Goal: Navigation & Orientation: Find specific page/section

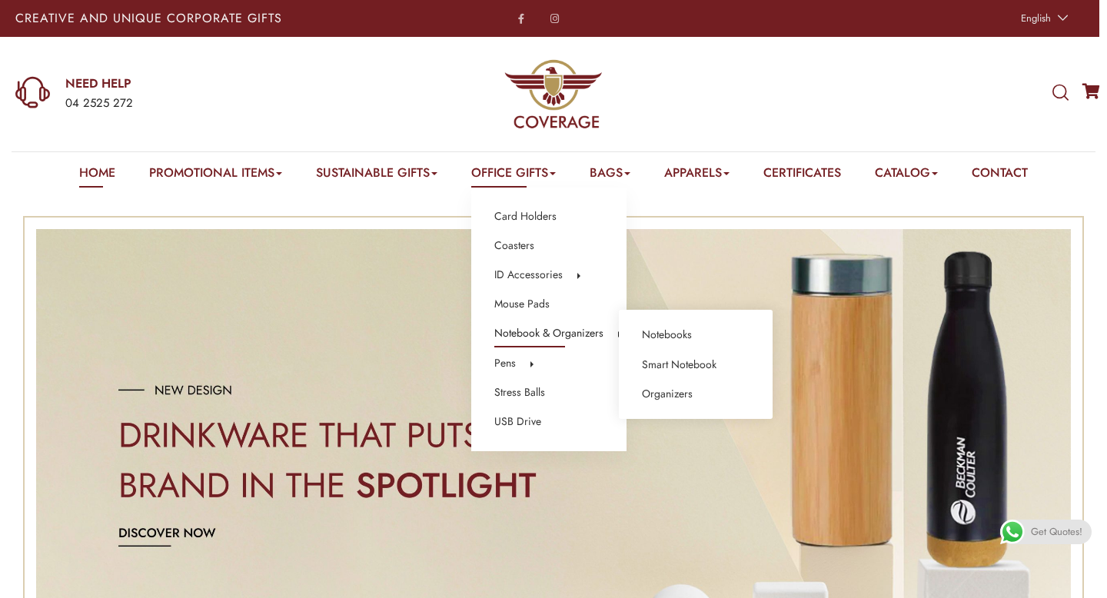
click at [540, 327] on link "Notebook & Organizers" at bounding box center [548, 334] width 109 height 20
click at [676, 334] on link "Notebooks" at bounding box center [667, 335] width 50 height 20
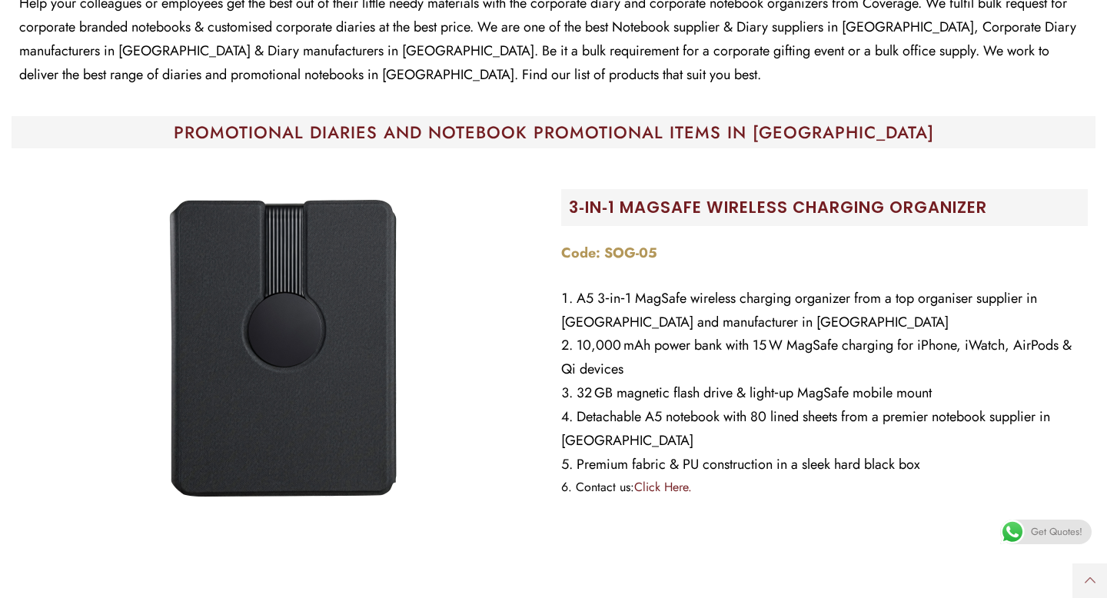
scroll to position [424, 0]
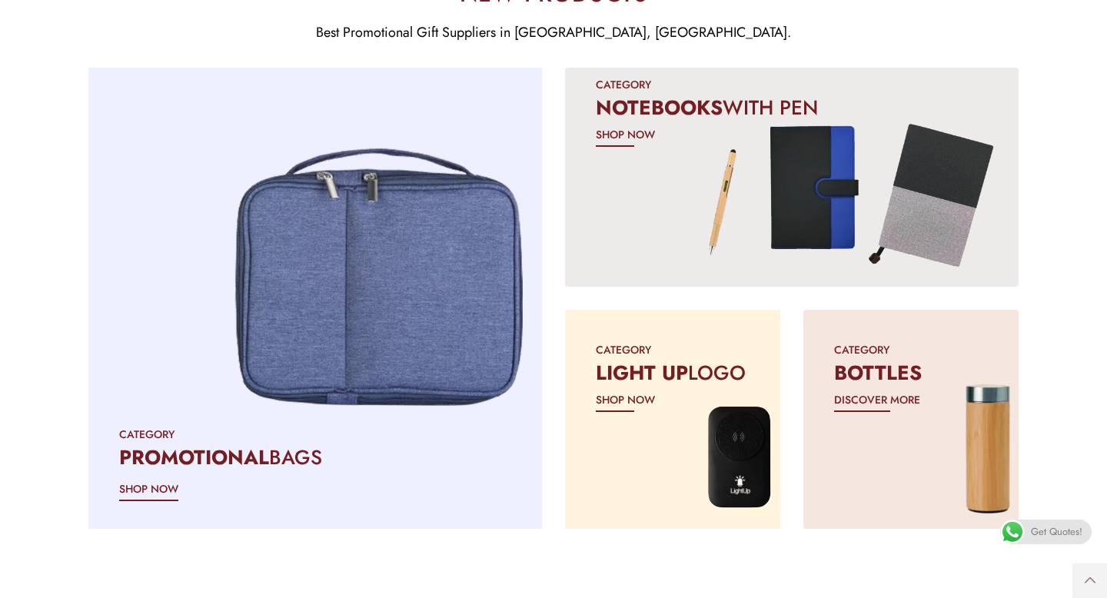
scroll to position [1102, 0]
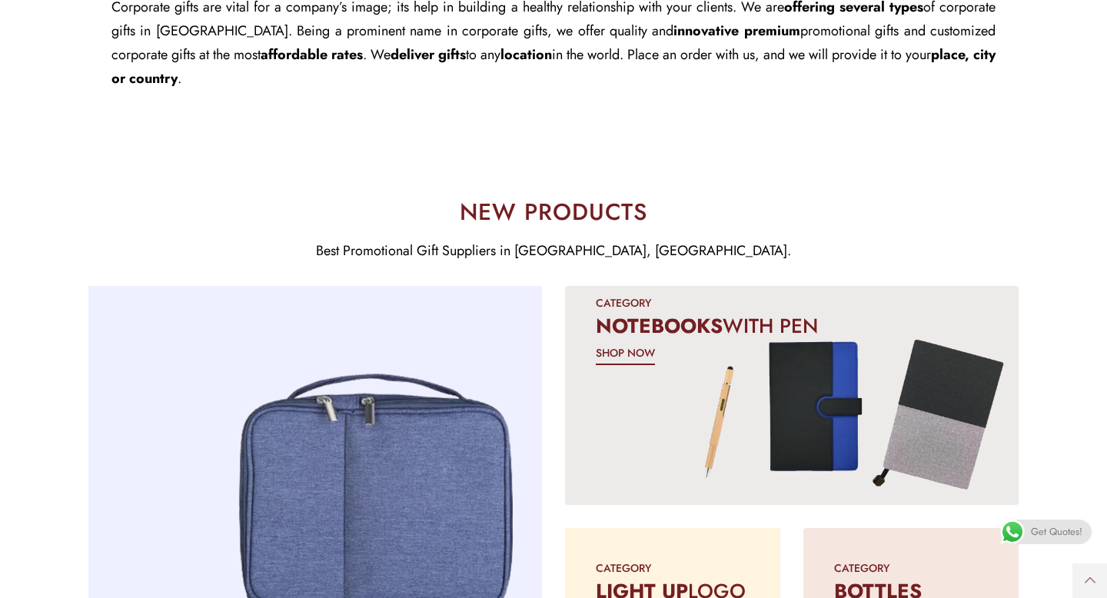
click at [874, 358] on div "CATEGORY NOTEBOOKS WITH PEN SHOP NOW" at bounding box center [792, 328] width 454 height 131
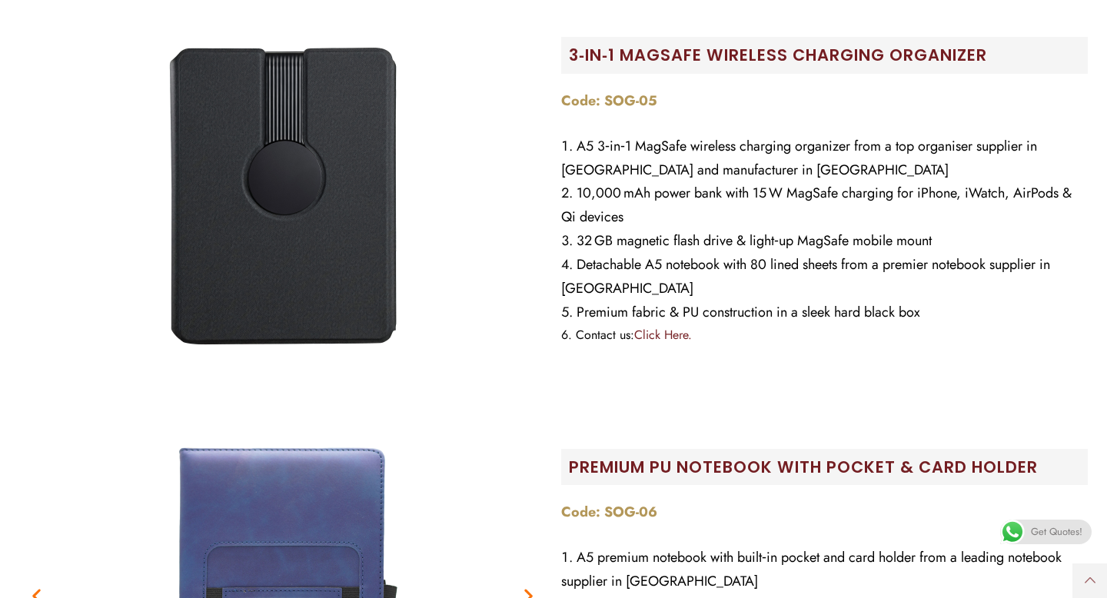
scroll to position [481, 0]
